Goal: Transaction & Acquisition: Purchase product/service

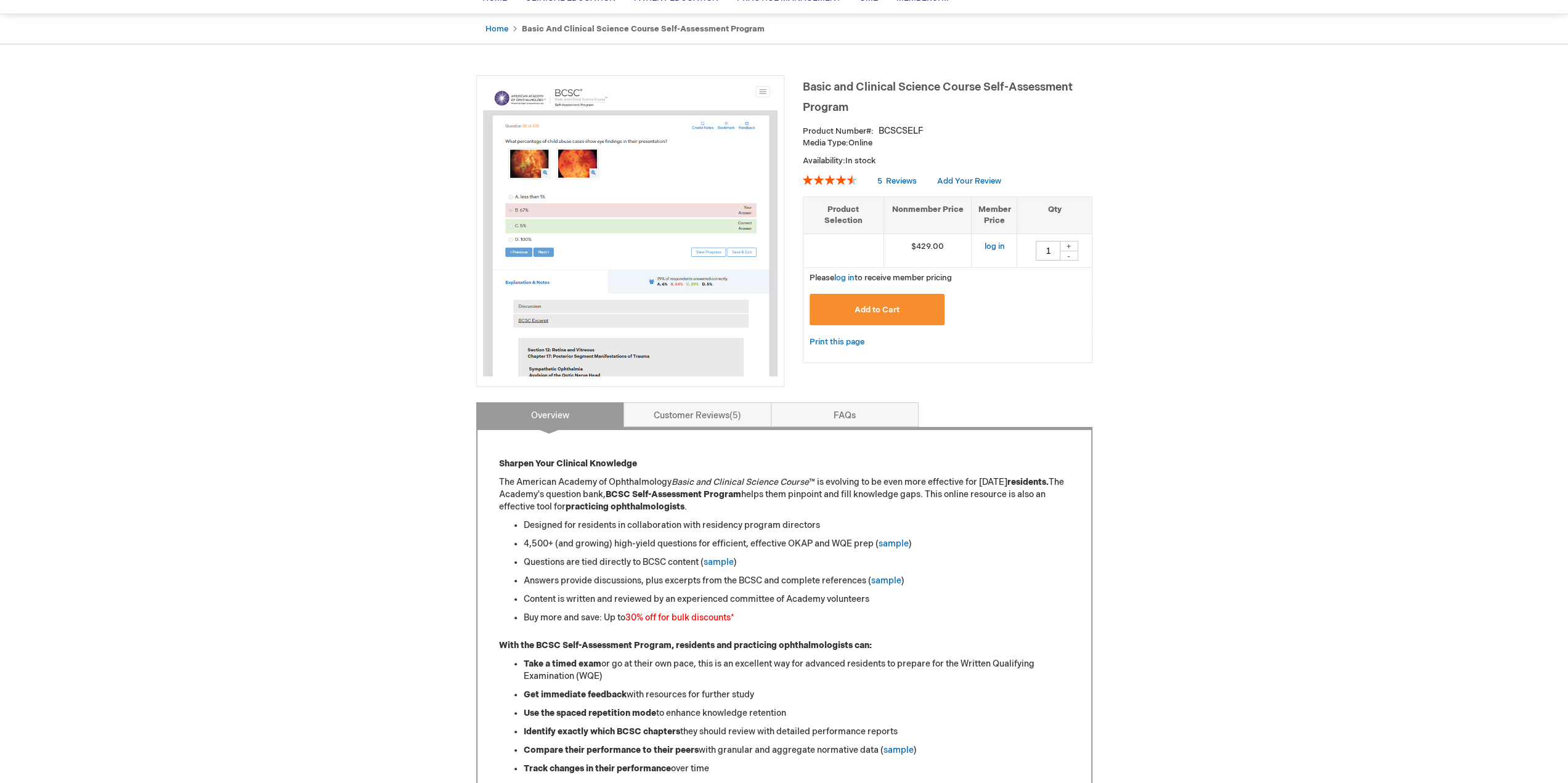
scroll to position [123, 0]
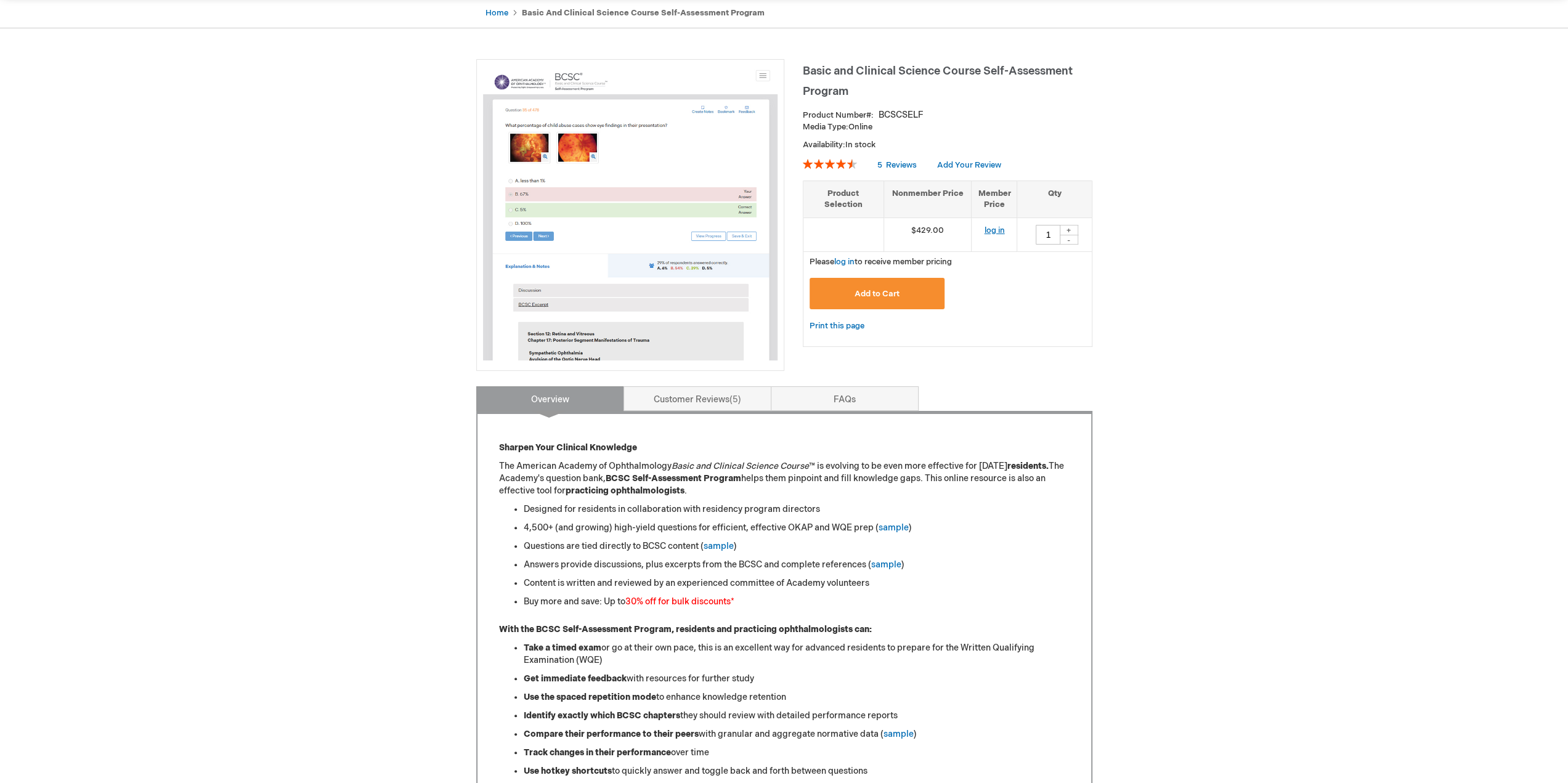
click at [991, 232] on link "log in" at bounding box center [994, 230] width 20 height 10
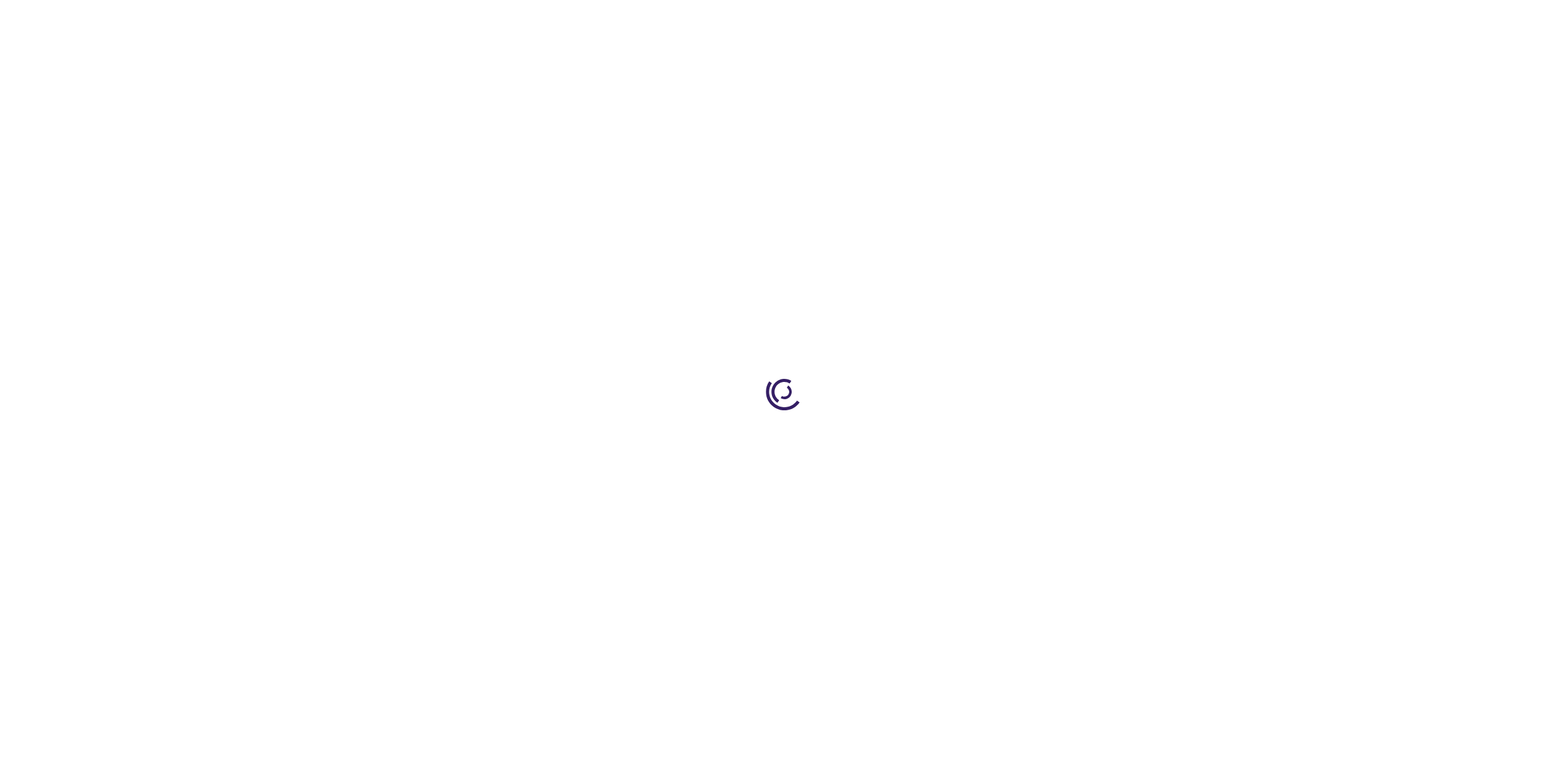
type input "1"
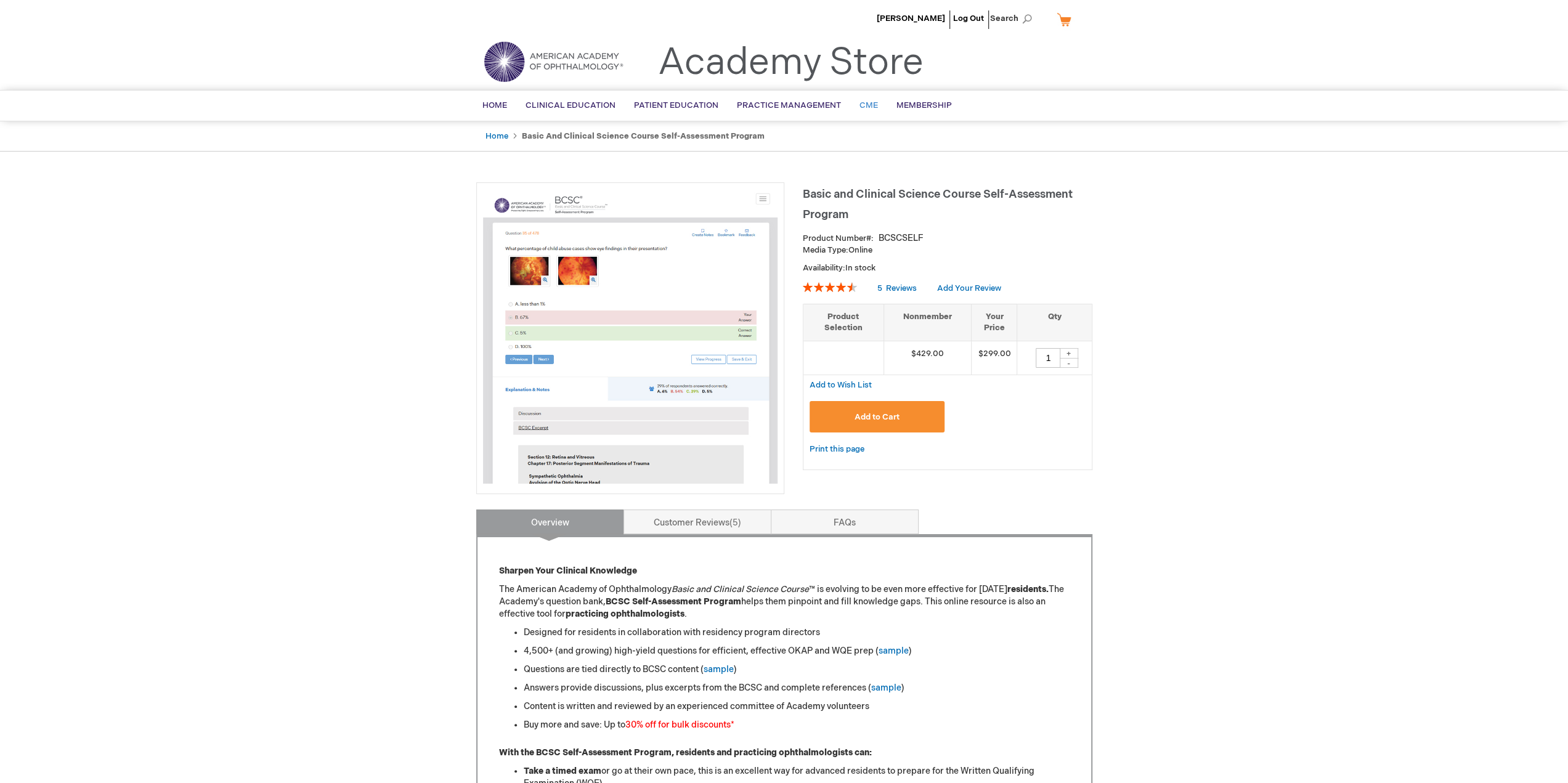
click at [864, 105] on span "CME" at bounding box center [869, 105] width 19 height 10
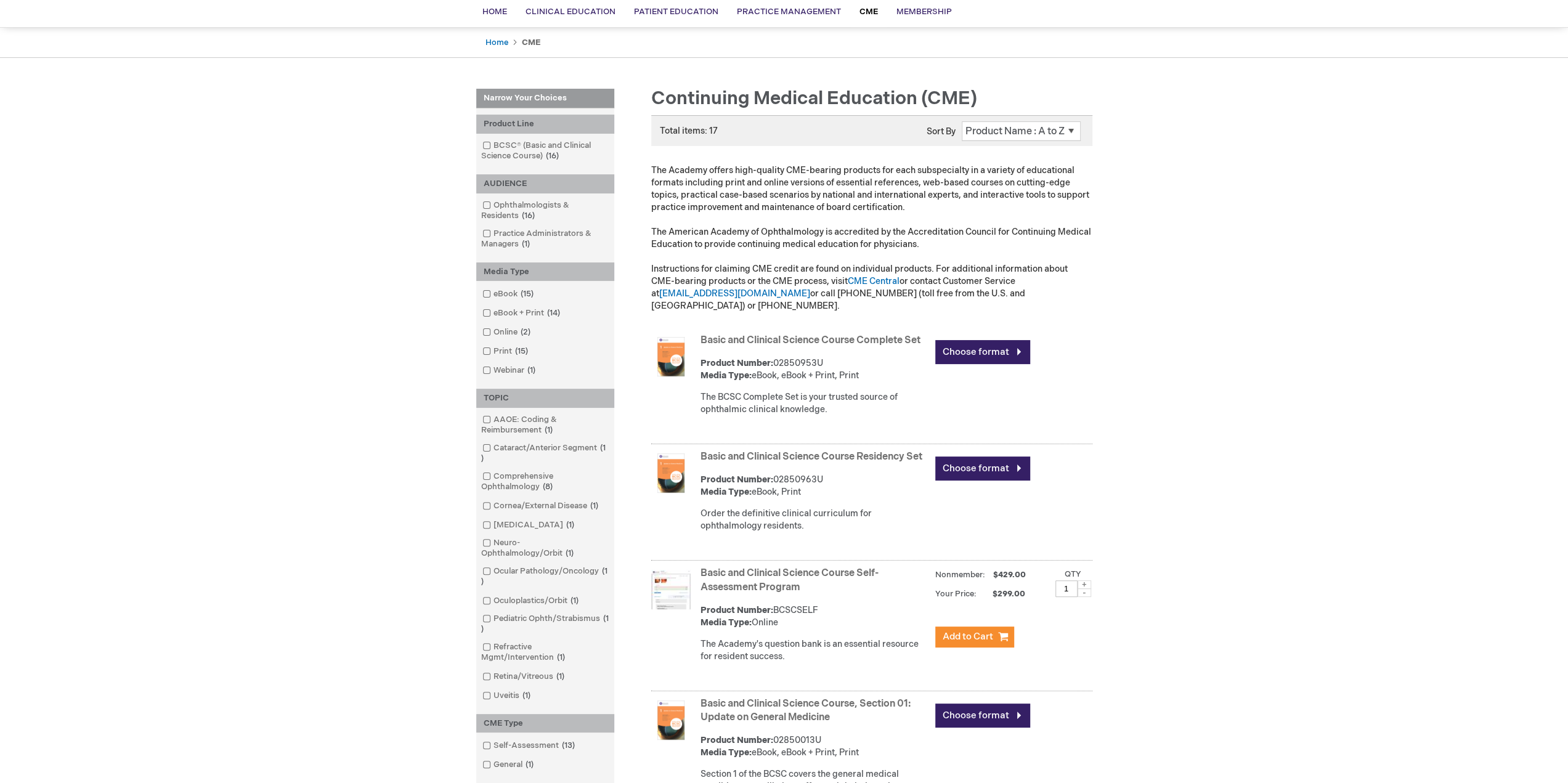
scroll to position [123, 0]
